Goal: Task Accomplishment & Management: Manage account settings

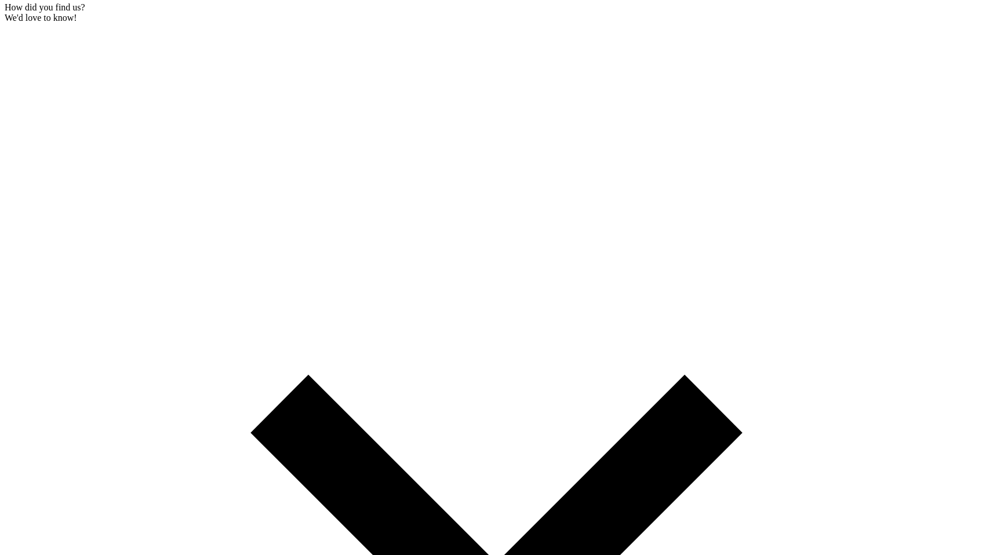
scroll to position [55, 0]
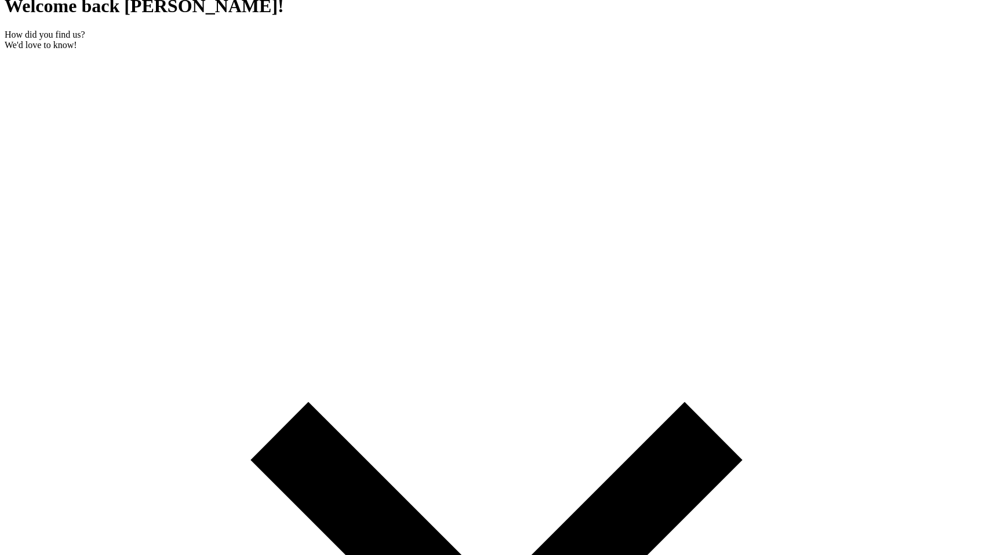
scroll to position [81, 0]
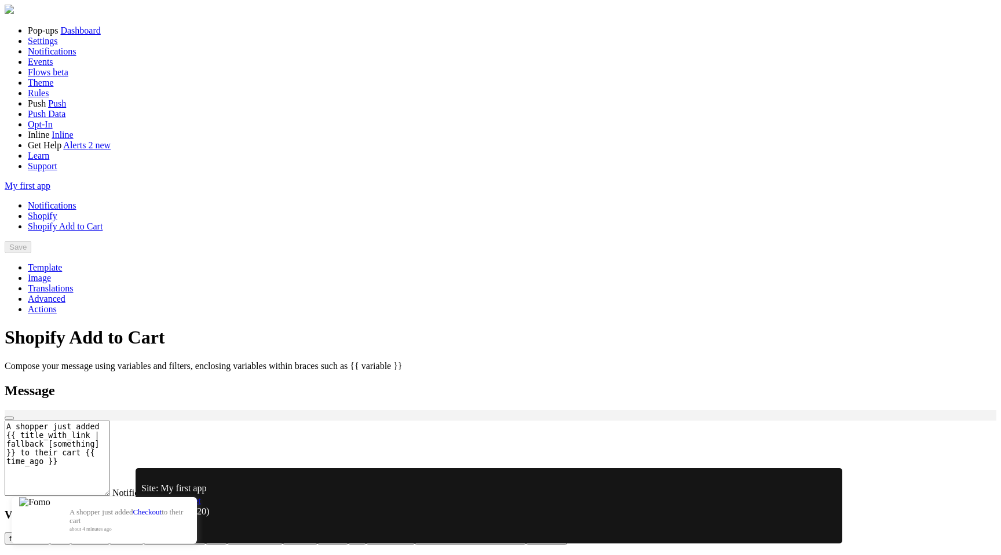
click at [76, 200] on link "Notifications" at bounding box center [52, 205] width 49 height 10
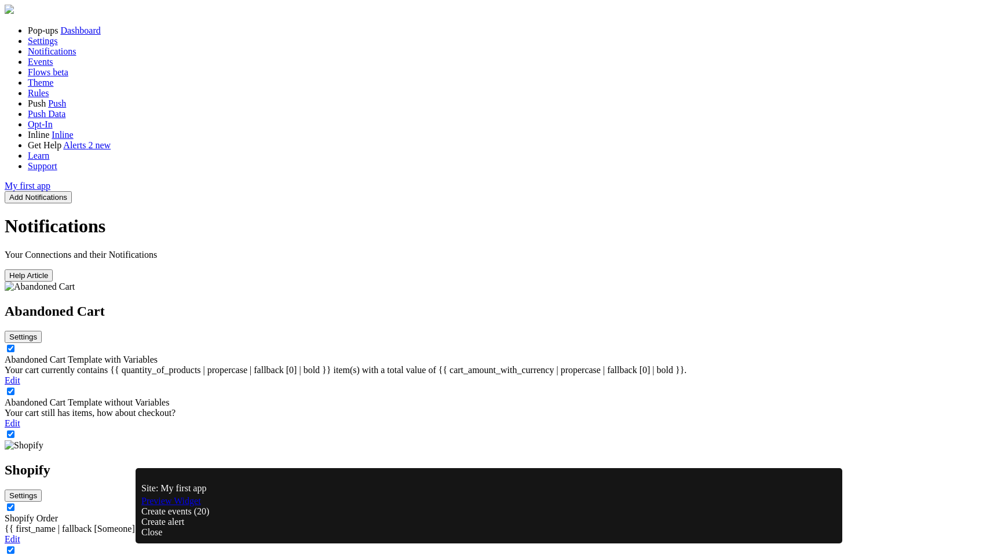
scroll to position [137, 0]
click at [811, 527] on div "Close" at bounding box center [488, 532] width 695 height 10
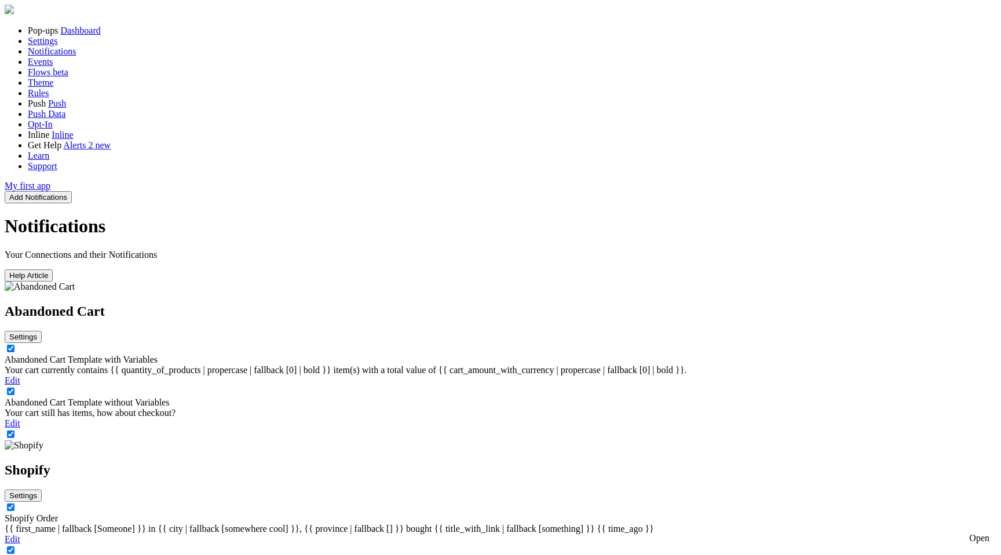
scroll to position [139, 0]
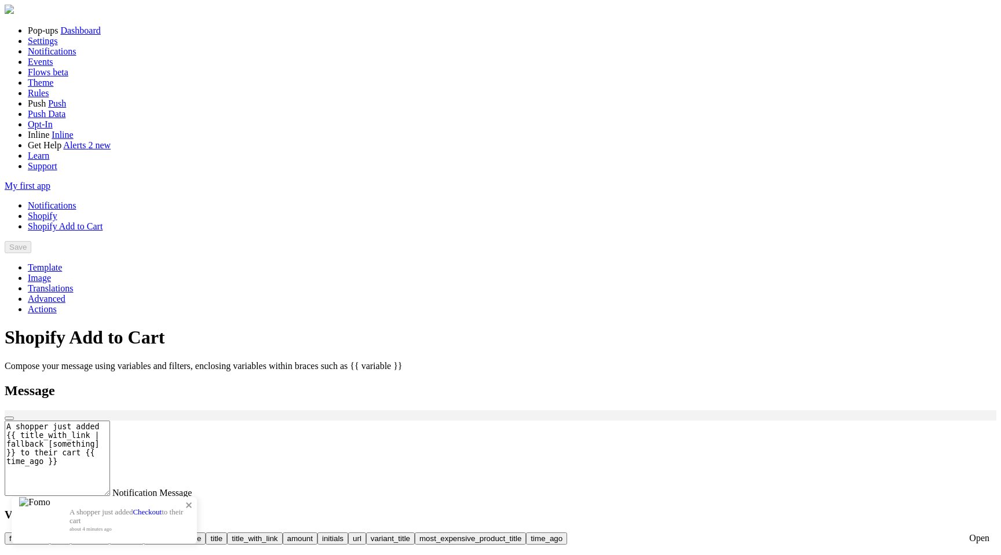
click at [197, 497] on div "A shopper just added Checkout to their cart about 4 minutes ago" at bounding box center [127, 520] width 139 height 46
click at [311, 421] on div "A shopper just added Checkout to their cart about 4 minutes ago" at bounding box center [501, 421] width 992 height 0
click at [58, 46] on link "Settings" at bounding box center [43, 41] width 30 height 10
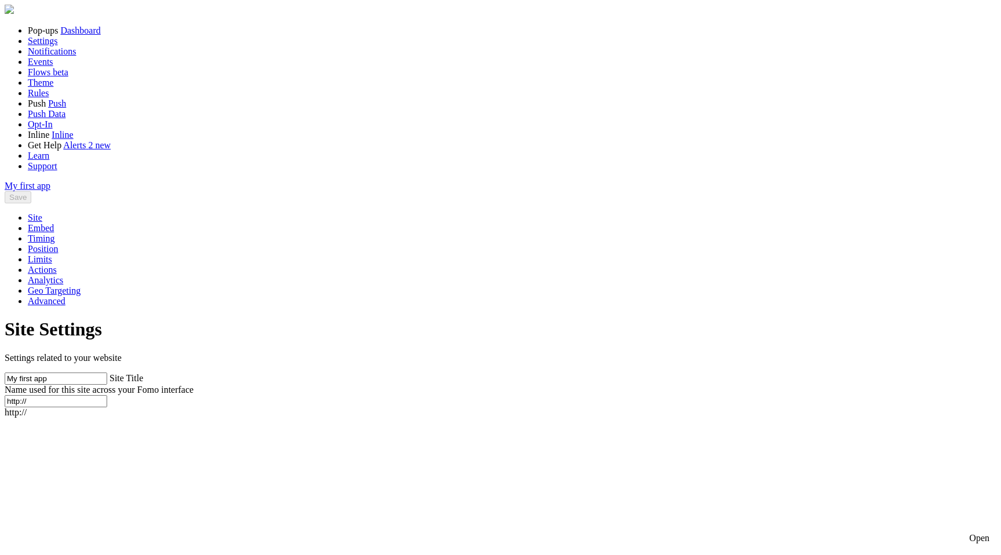
click at [60, 56] on span "Notifications" at bounding box center [52, 51] width 49 height 10
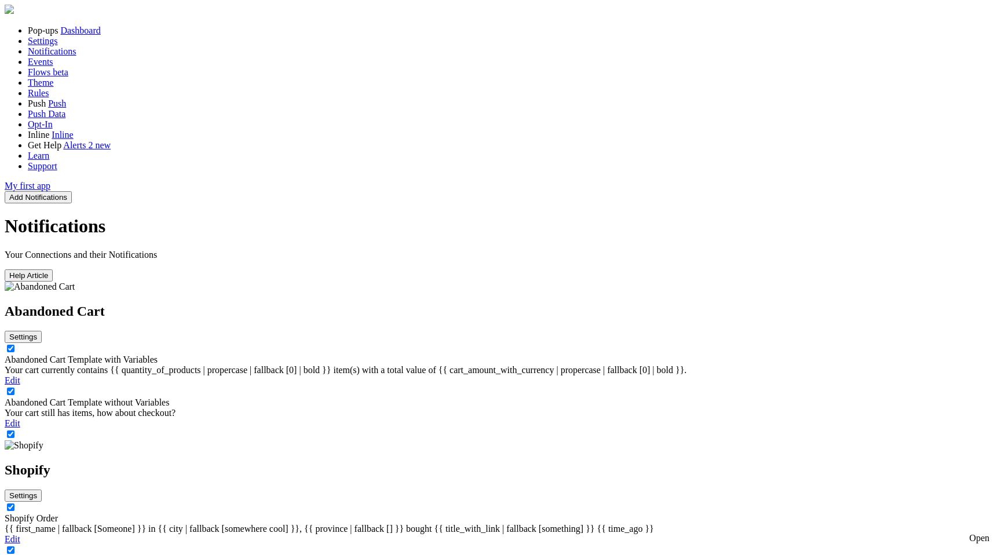
scroll to position [139, 0]
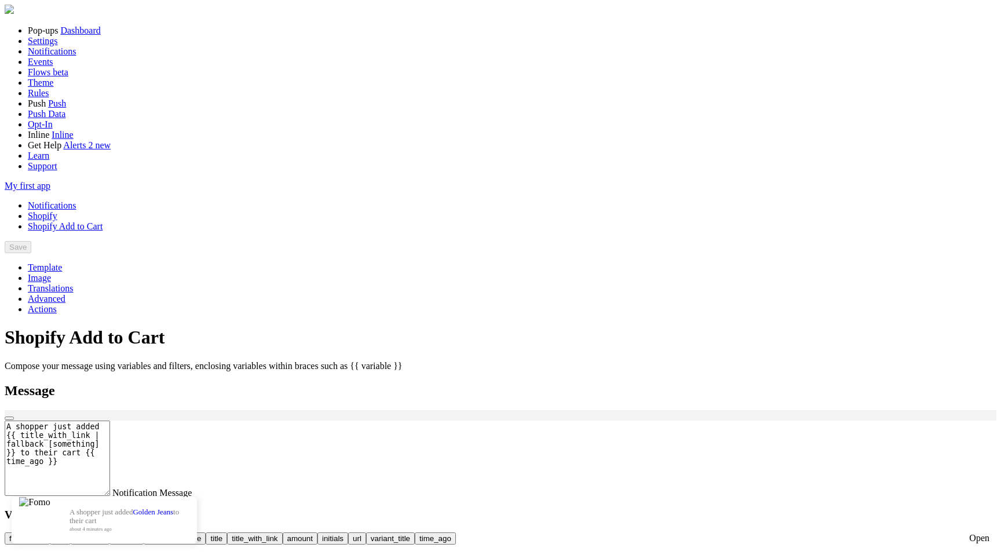
click at [76, 200] on link "Notifications" at bounding box center [52, 205] width 49 height 10
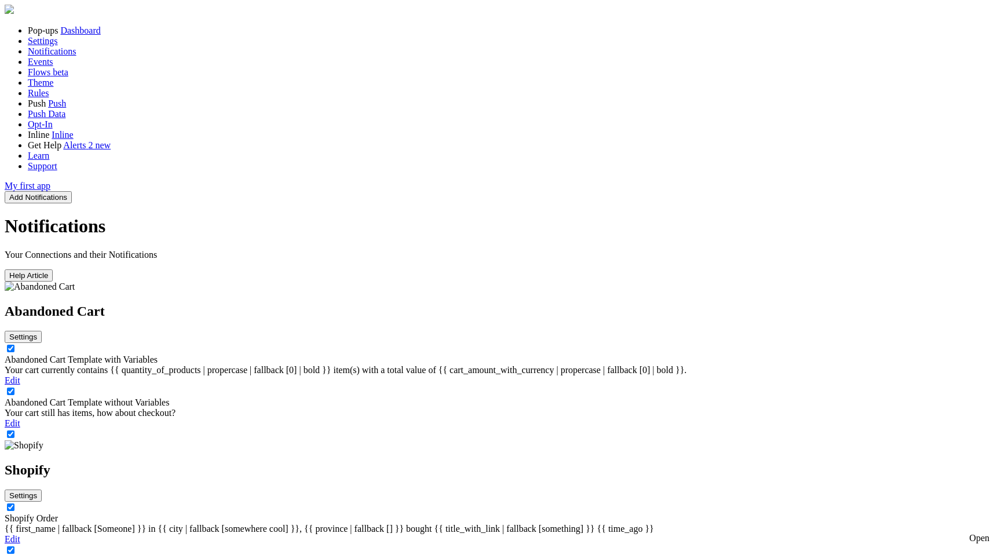
scroll to position [139, 0]
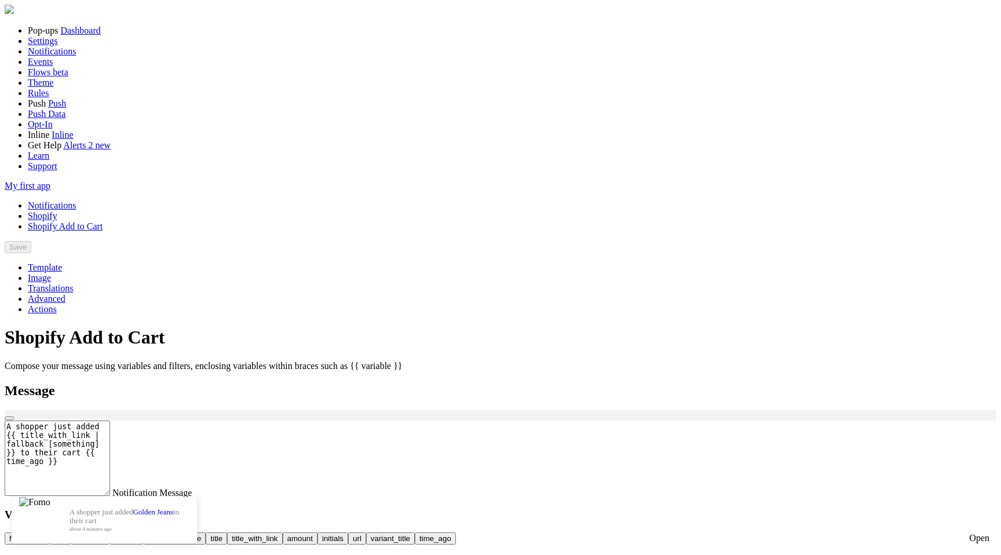
click at [76, 200] on link "Notifications" at bounding box center [52, 205] width 49 height 10
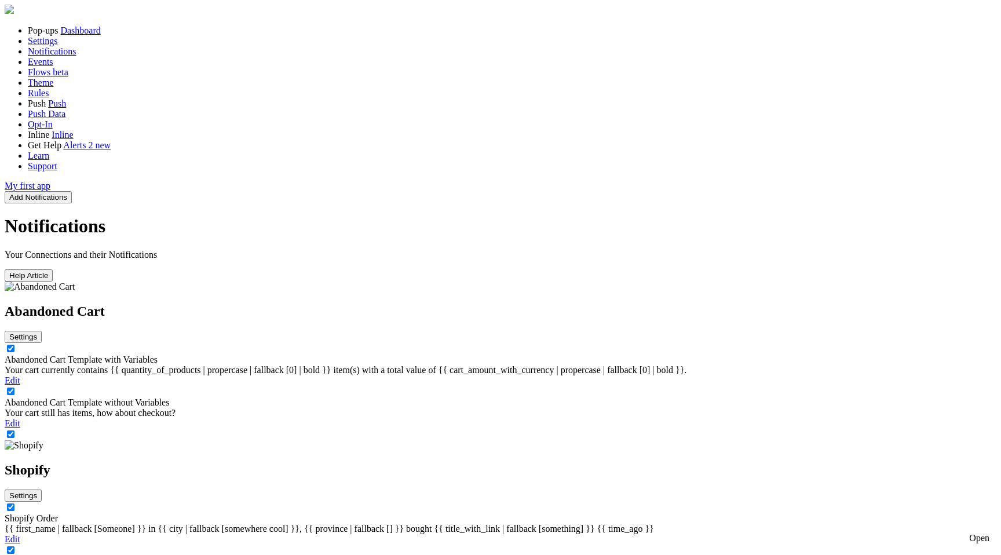
scroll to position [139, 0]
checkbox input "true"
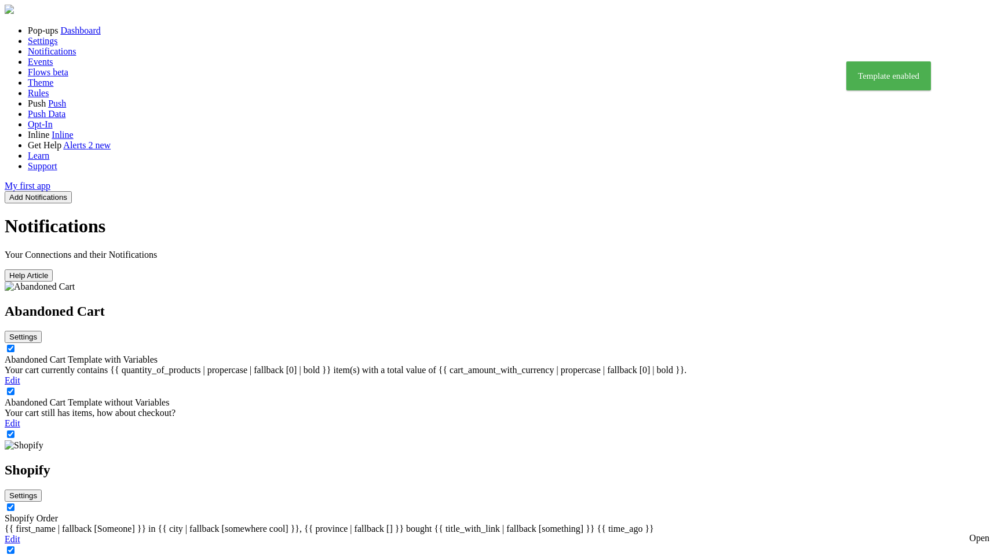
click at [37, 491] on icon at bounding box center [37, 495] width 0 height 9
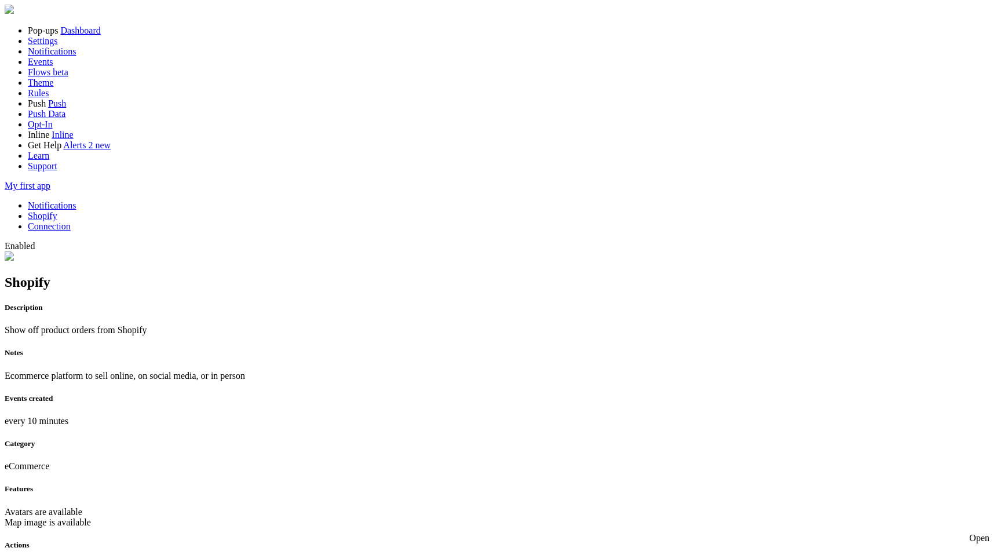
scroll to position [210, 0]
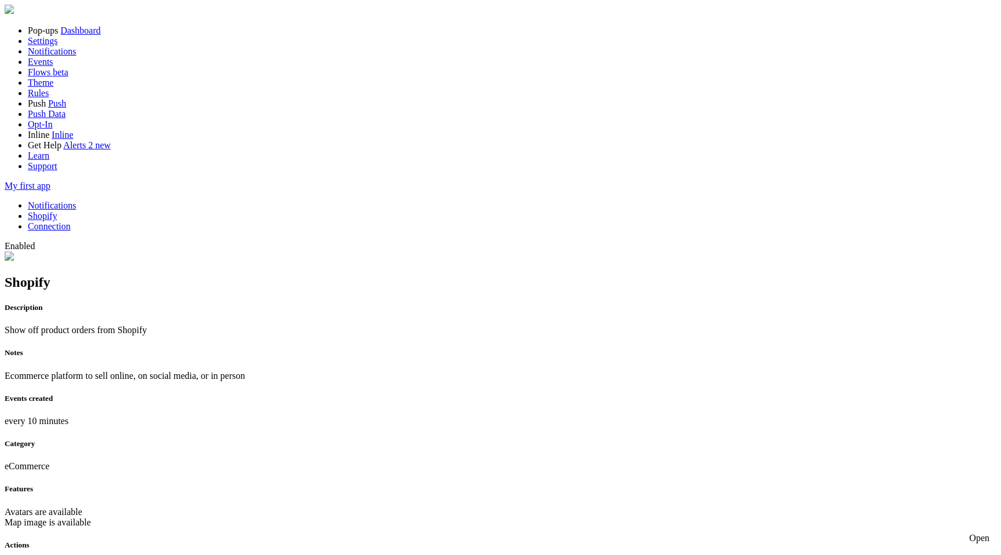
checkbox input "true"
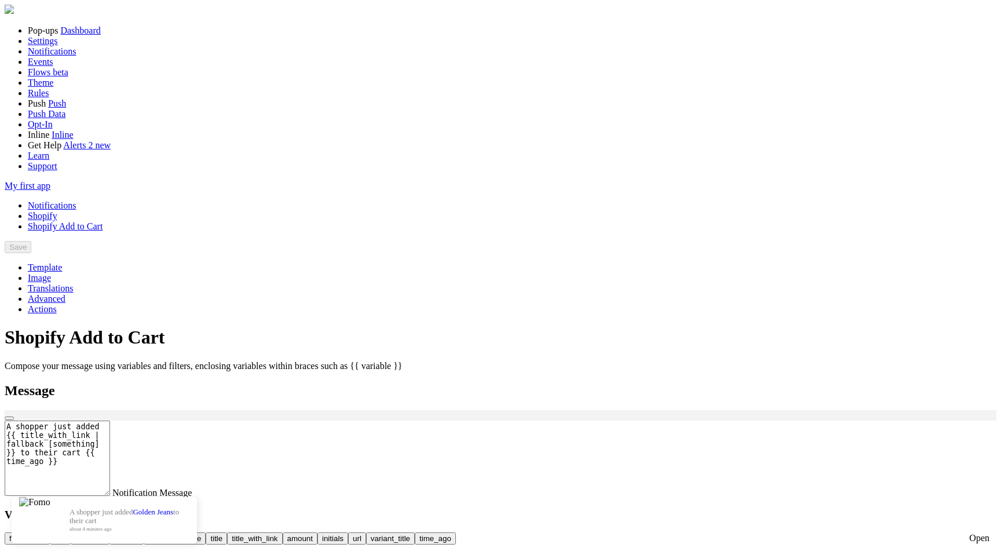
click at [62, 262] on link "Template" at bounding box center [45, 267] width 34 height 10
click at [76, 200] on link "Notifications" at bounding box center [52, 205] width 49 height 10
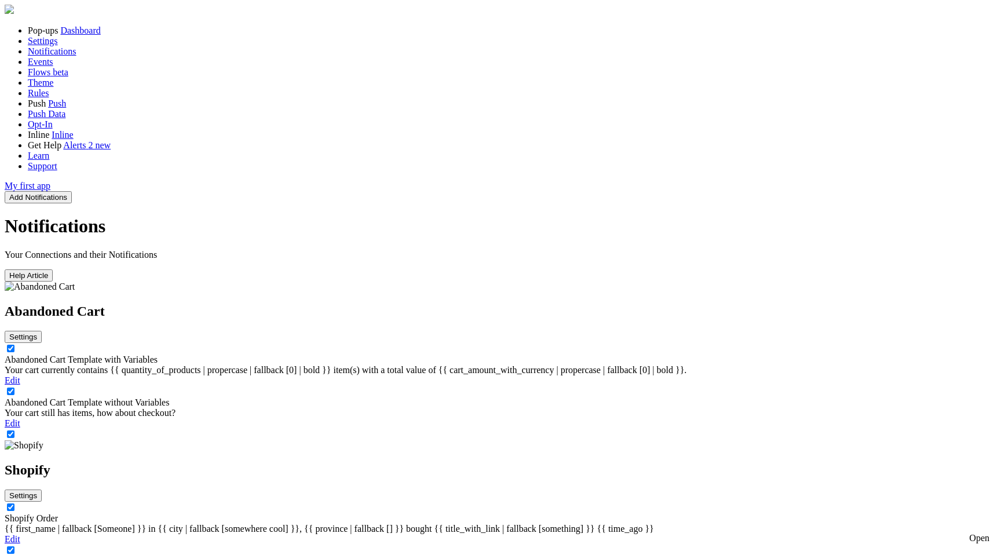
scroll to position [85, 0]
click at [37, 491] on icon at bounding box center [37, 495] width 0 height 9
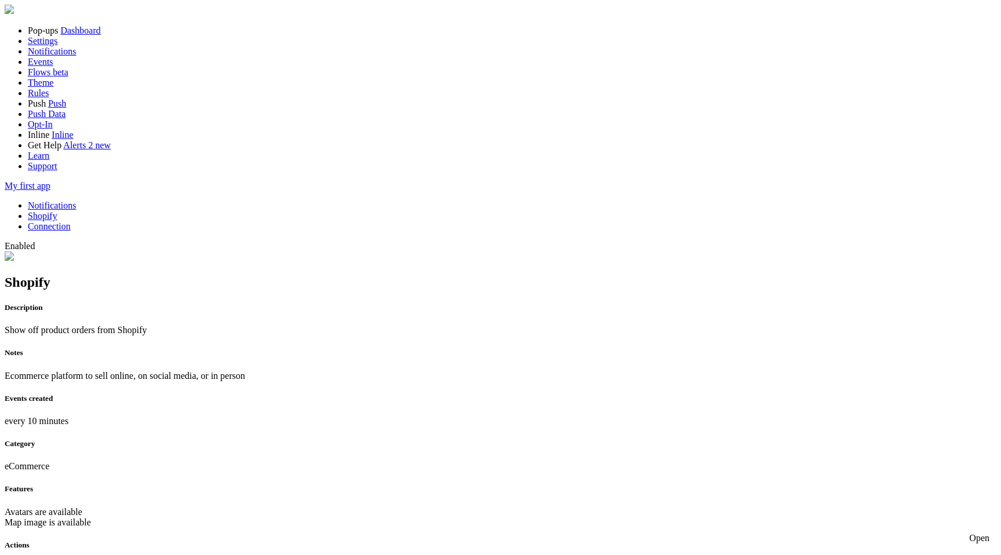
scroll to position [304, 0]
checkbox input "true"
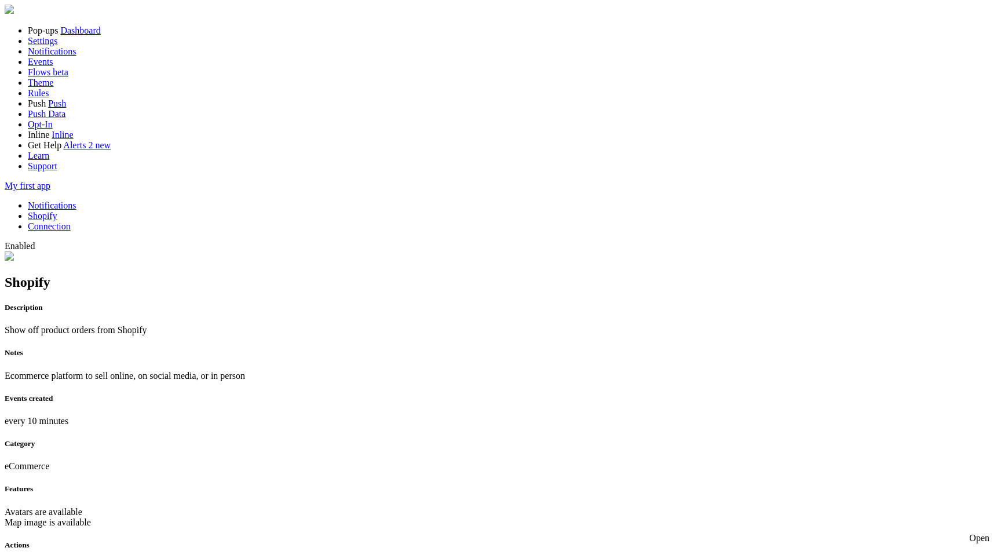
checkbox input "true"
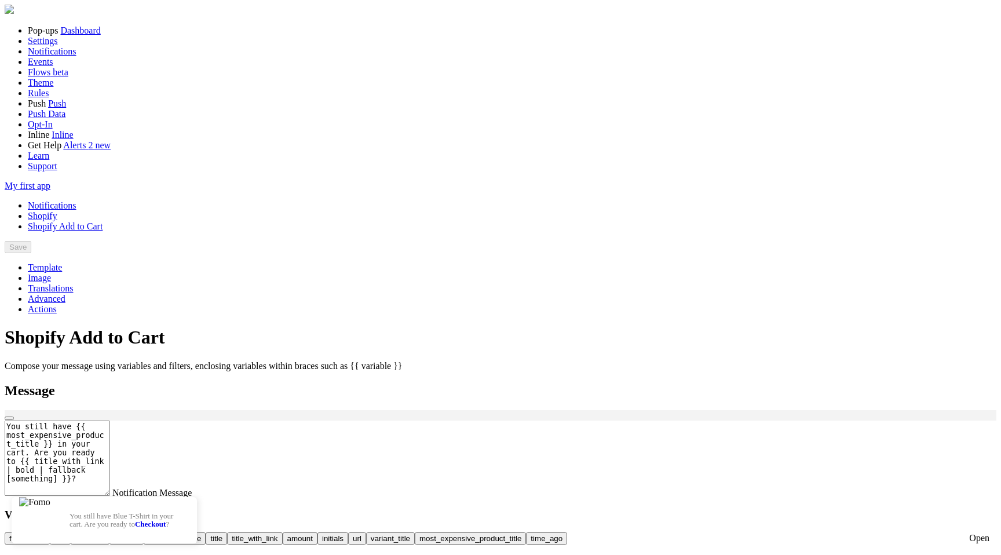
click at [76, 200] on link "Notifications" at bounding box center [52, 205] width 49 height 10
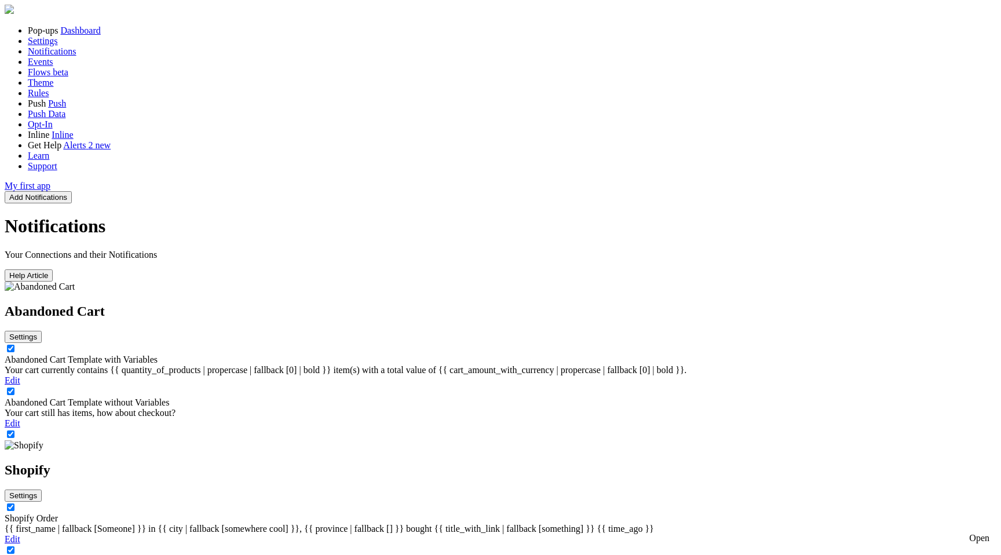
scroll to position [139, 0]
click at [42, 490] on button "Settings" at bounding box center [23, 496] width 37 height 12
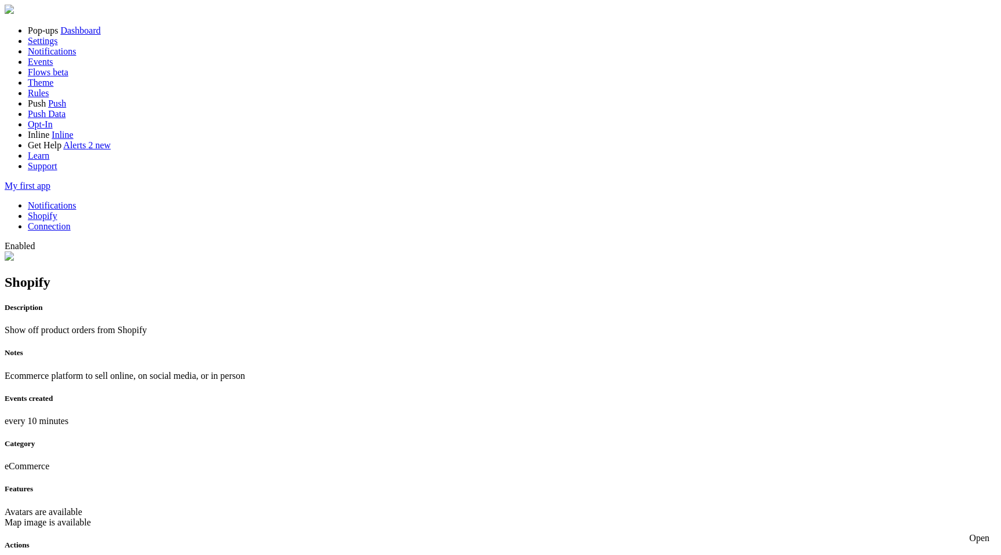
scroll to position [290, 0]
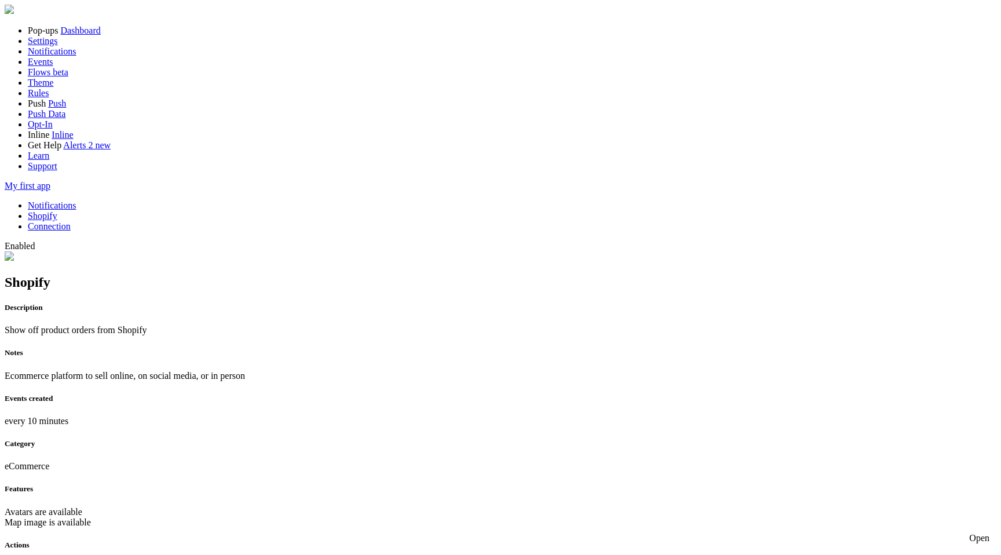
scroll to position [170, 0]
checkbox input "true"
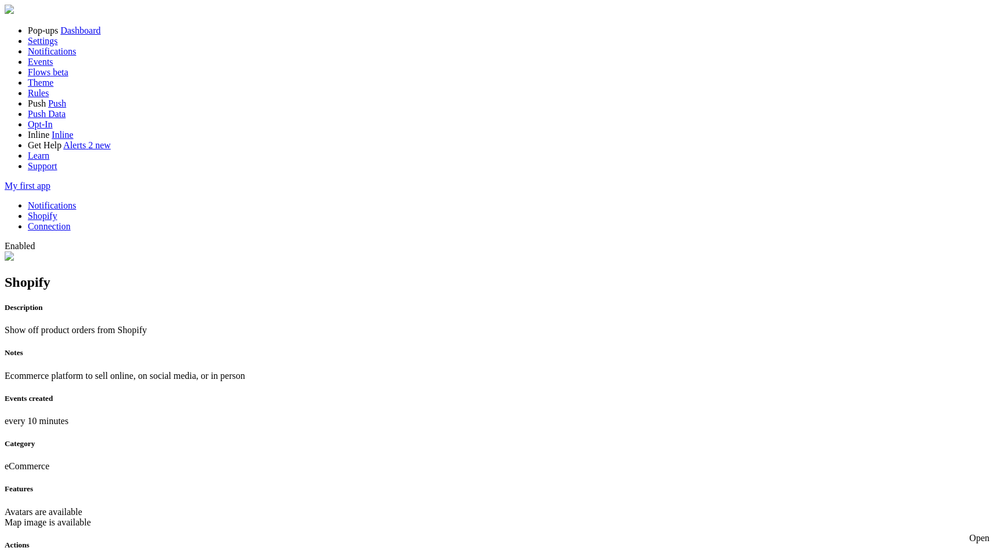
checkbox input "false"
